Goal: Task Accomplishment & Management: Manage account settings

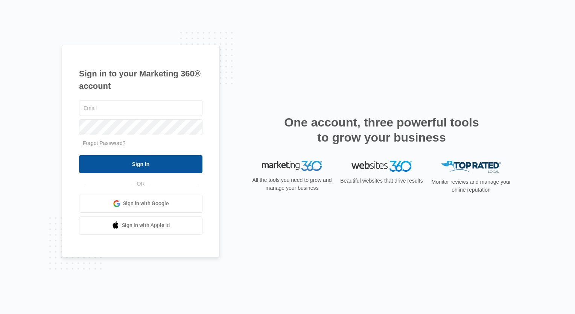
type input "[PERSON_NAME][EMAIL_ADDRESS][PERSON_NAME][DOMAIN_NAME]"
click at [155, 163] on input "Sign In" at bounding box center [140, 164] width 123 height 18
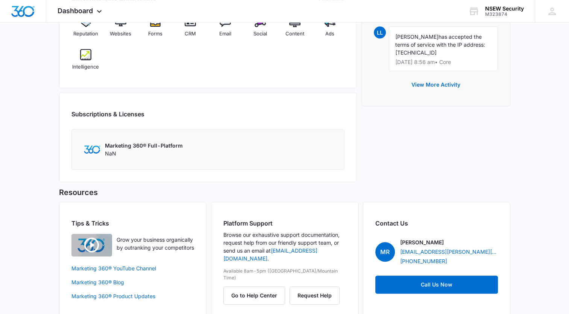
scroll to position [523, 0]
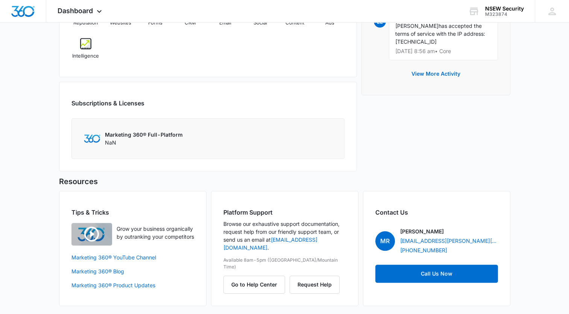
click at [161, 136] on p "Marketing 360® Full-Platform" at bounding box center [144, 135] width 78 height 8
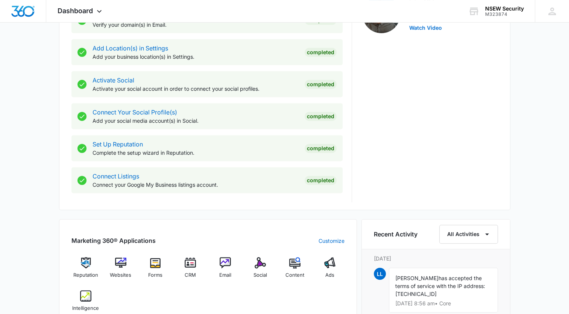
scroll to position [335, 0]
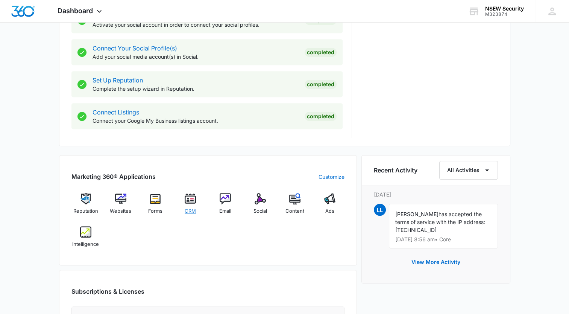
click at [195, 201] on img at bounding box center [190, 198] width 11 height 11
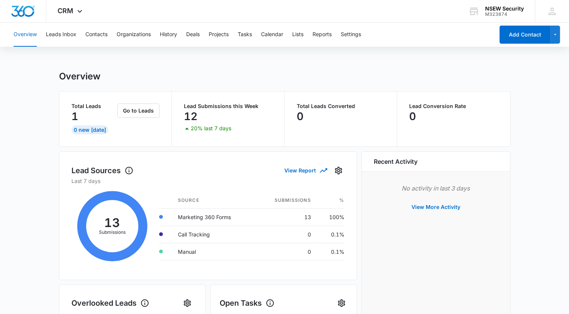
click at [114, 223] on icon at bounding box center [113, 226] width 82 height 83
click at [191, 218] on td "Marketing 360 Forms" at bounding box center [213, 216] width 83 height 17
click at [162, 216] on div at bounding box center [161, 217] width 4 height 4
click at [64, 36] on button "Leads Inbox" at bounding box center [61, 35] width 30 height 24
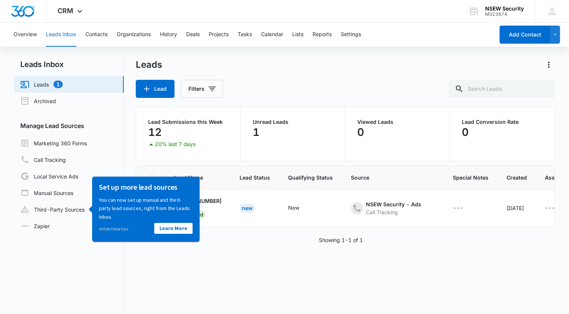
click at [63, 87] on link "Leads 1" at bounding box center [41, 84] width 43 height 9
click at [263, 128] on div "1" at bounding box center [293, 132] width 80 height 15
click at [56, 84] on link "Leads 1" at bounding box center [41, 84] width 43 height 9
click at [40, 85] on link "Leads 1" at bounding box center [41, 84] width 43 height 9
click at [55, 82] on link "Leads 1" at bounding box center [41, 84] width 43 height 9
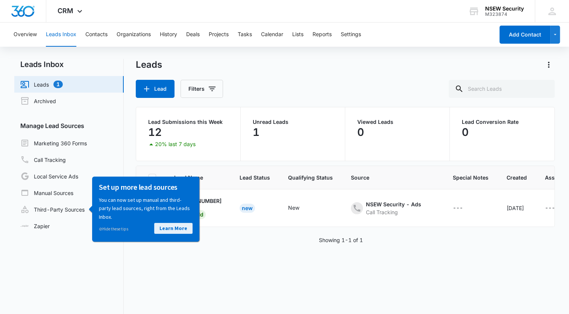
click at [170, 228] on link "Learn More" at bounding box center [173, 228] width 38 height 11
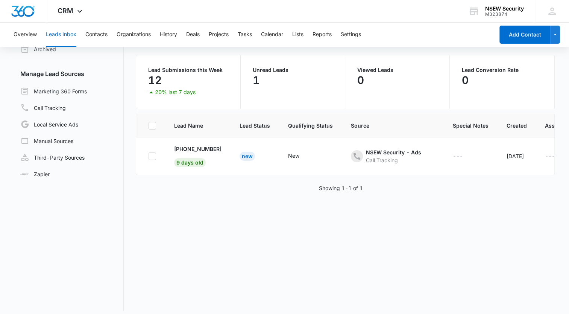
scroll to position [58, 0]
